Goal: Task Accomplishment & Management: Use online tool/utility

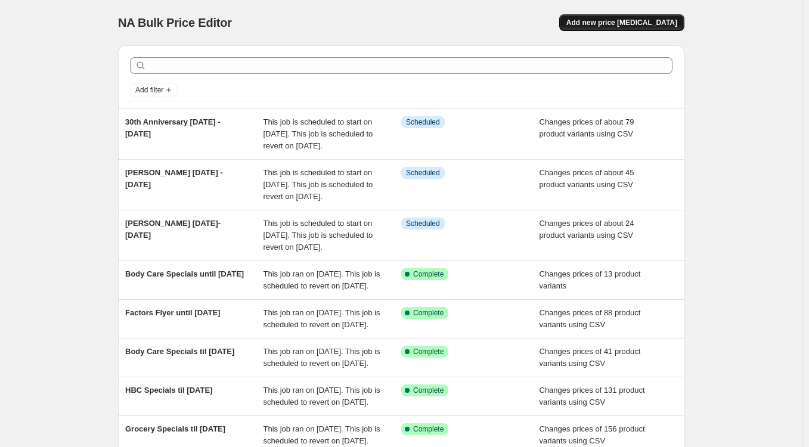
click at [657, 20] on button "Add new price [MEDICAL_DATA]" at bounding box center [621, 22] width 125 height 17
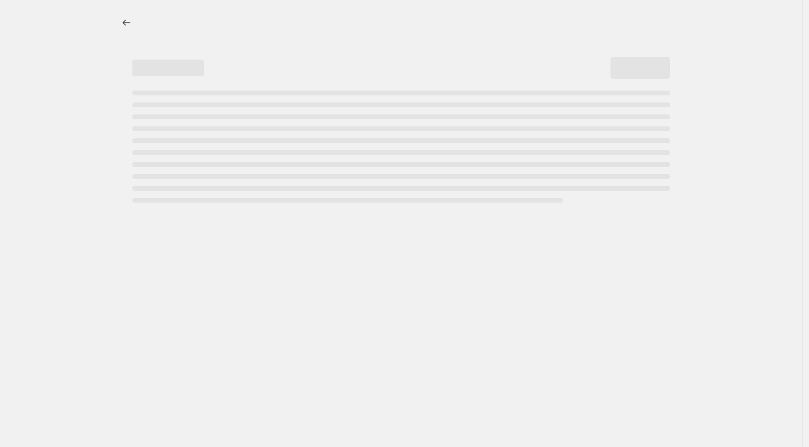
select select "percentage"
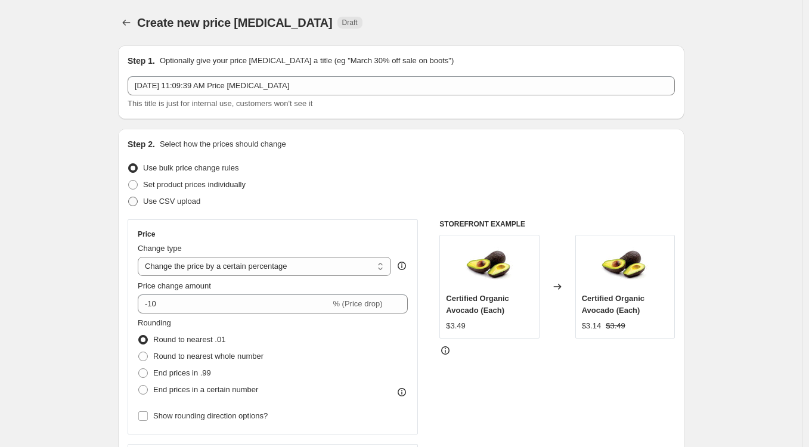
click at [187, 203] on span "Use CSV upload" at bounding box center [171, 201] width 57 height 9
click at [129, 197] on input "Use CSV upload" at bounding box center [128, 197] width 1 height 1
radio input "true"
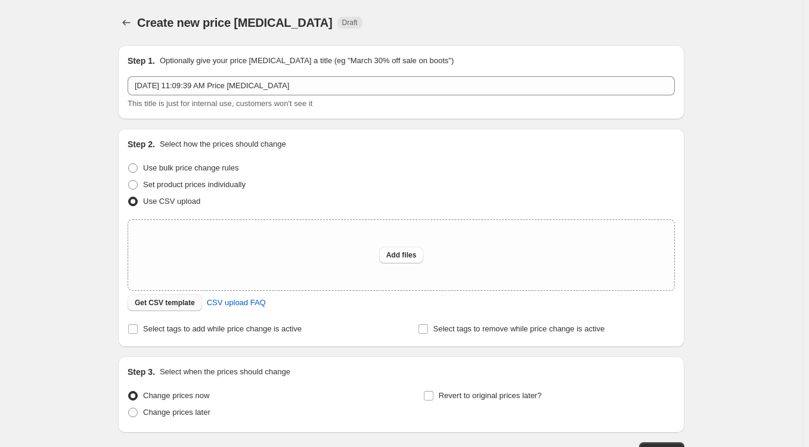
click at [168, 304] on span "Get CSV template" at bounding box center [165, 303] width 60 height 10
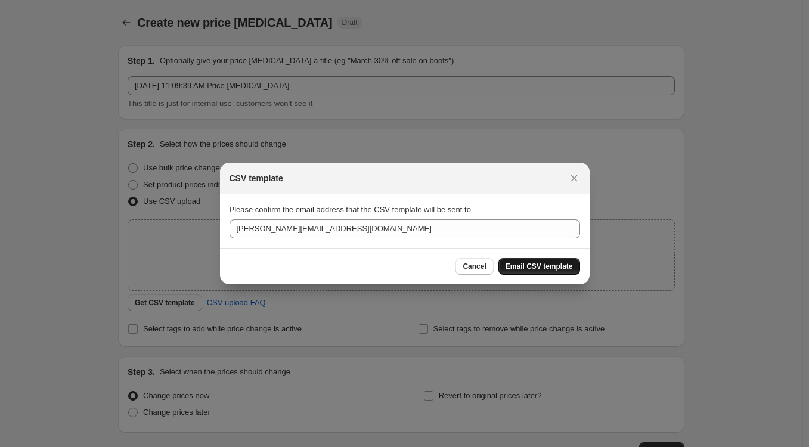
click at [539, 268] on span "Email CSV template" at bounding box center [539, 267] width 67 height 10
